Goal: Communication & Community: Answer question/provide support

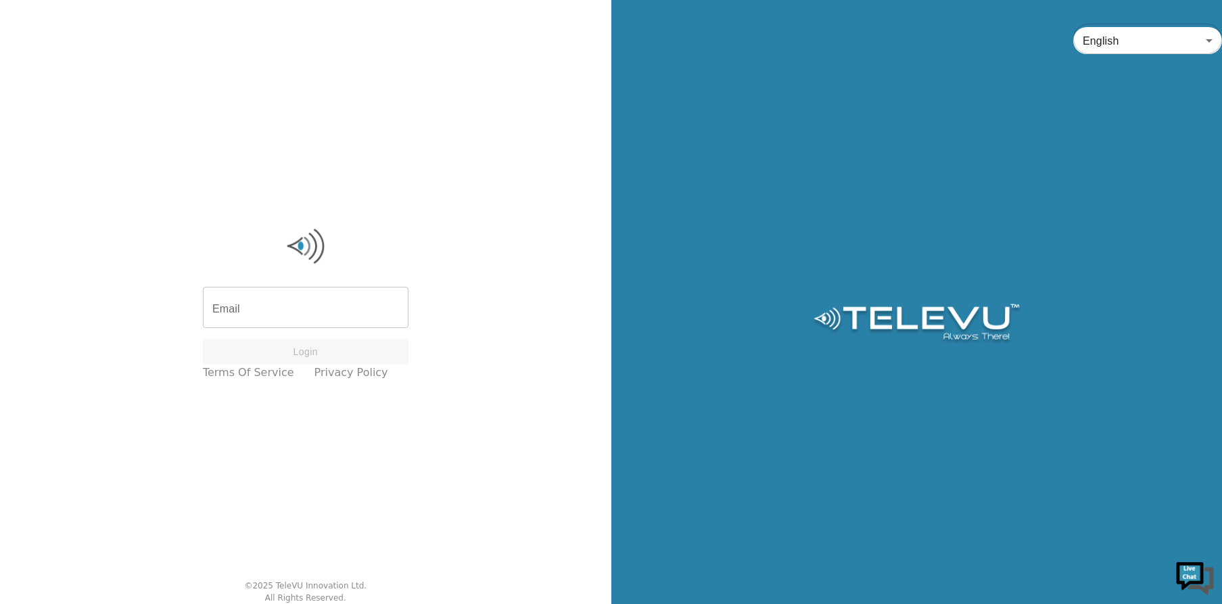
click at [269, 306] on input "Email" at bounding box center [306, 309] width 206 height 38
type input "[PERSON_NAME][EMAIL_ADDRESS][PERSON_NAME][DOMAIN_NAME]"
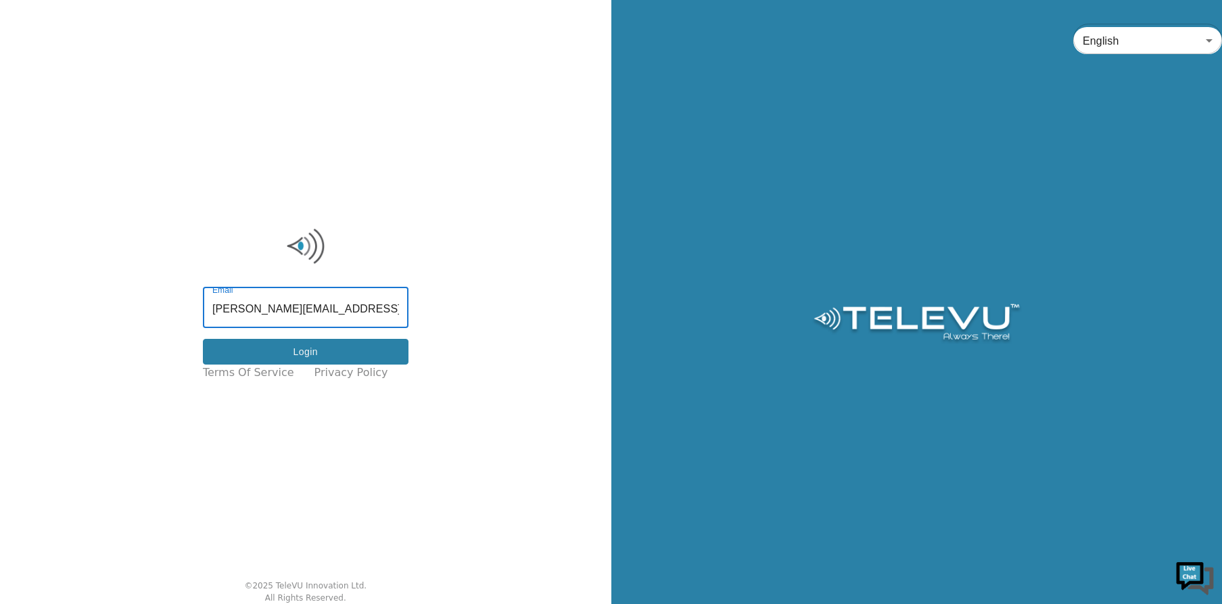
click at [288, 355] on button "Login" at bounding box center [306, 352] width 206 height 26
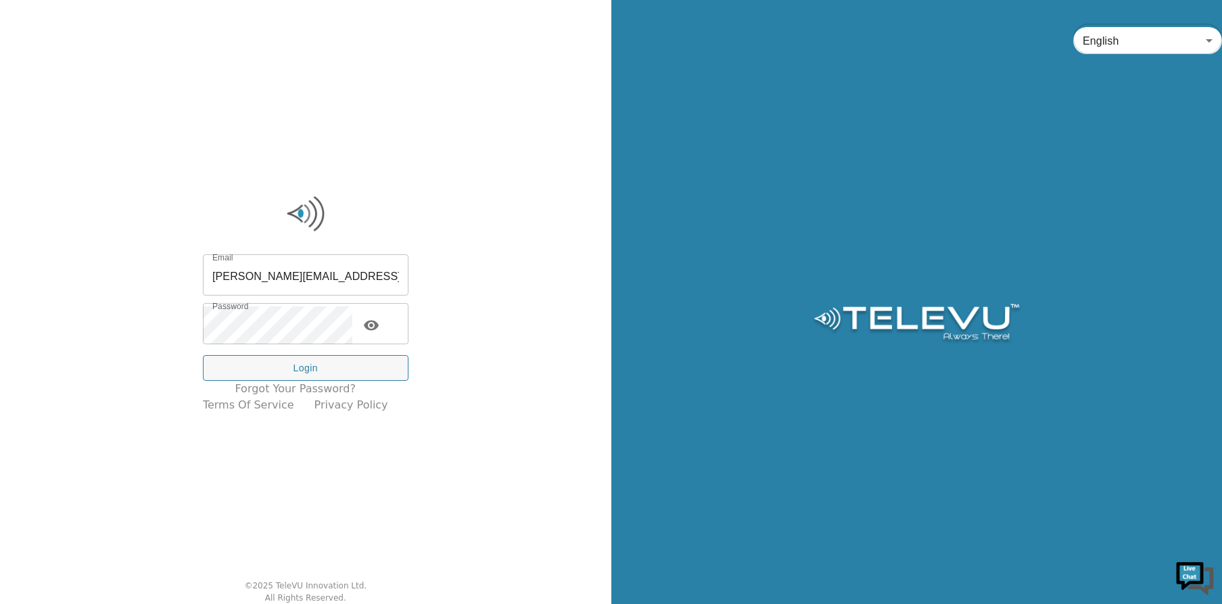
click at [380, 331] on icon "toggle password visibility" at bounding box center [371, 325] width 16 height 16
click at [329, 367] on button "Login" at bounding box center [306, 368] width 206 height 26
